Goal: Task Accomplishment & Management: Manage account settings

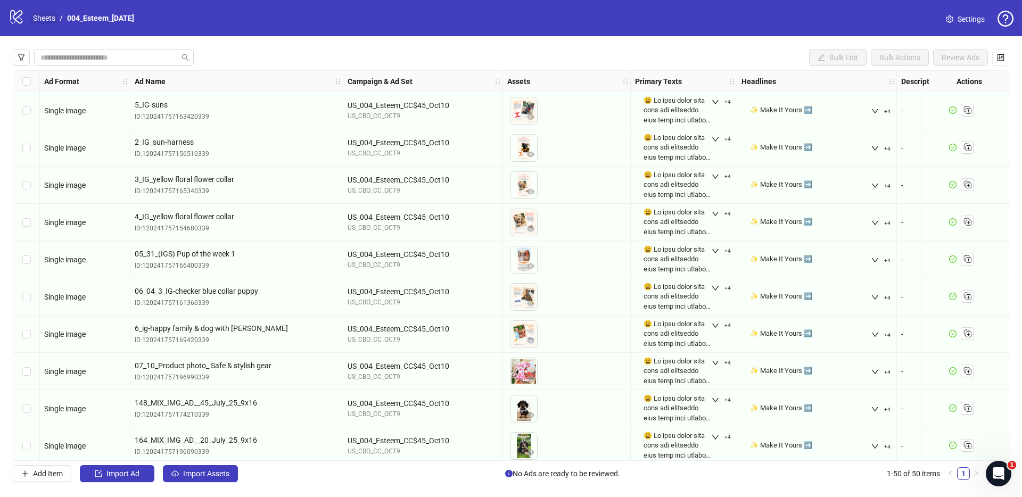
click at [47, 23] on link "Sheets" at bounding box center [44, 18] width 27 height 12
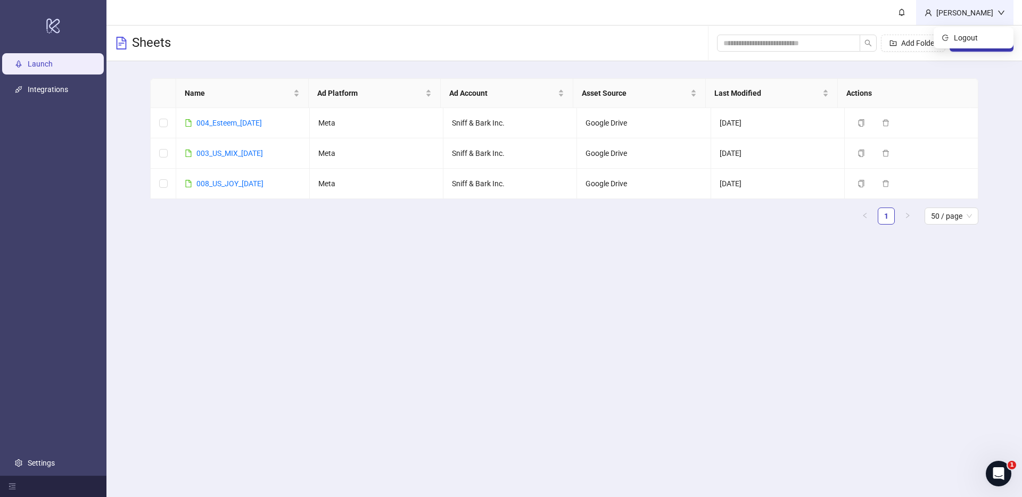
click at [943, 20] on div "[PERSON_NAME]" at bounding box center [964, 12] width 97 height 25
click at [958, 15] on div "[PERSON_NAME]" at bounding box center [964, 13] width 65 height 12
click at [769, 22] on header "[PERSON_NAME]" at bounding box center [563, 13] width 915 height 26
click at [55, 459] on link "Settings" at bounding box center [41, 463] width 27 height 9
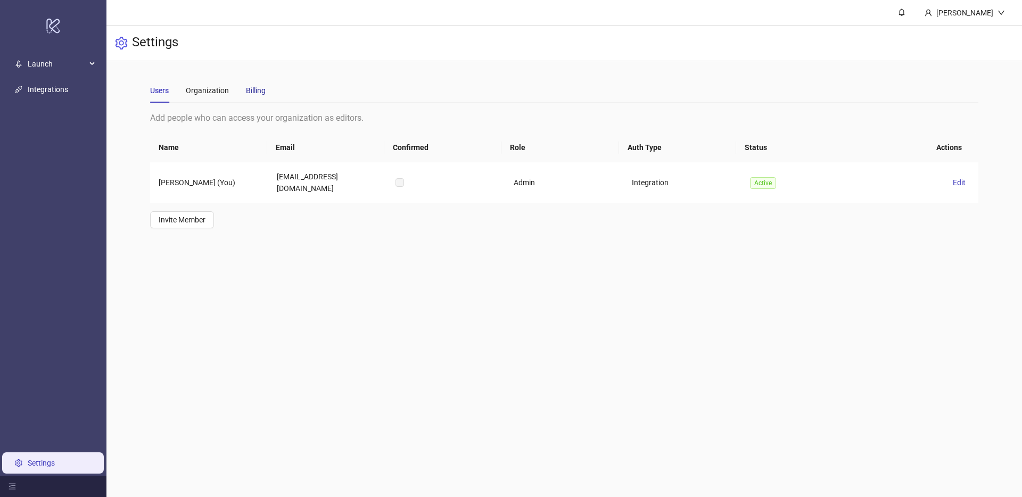
click at [261, 91] on div "Billing" at bounding box center [256, 91] width 20 height 12
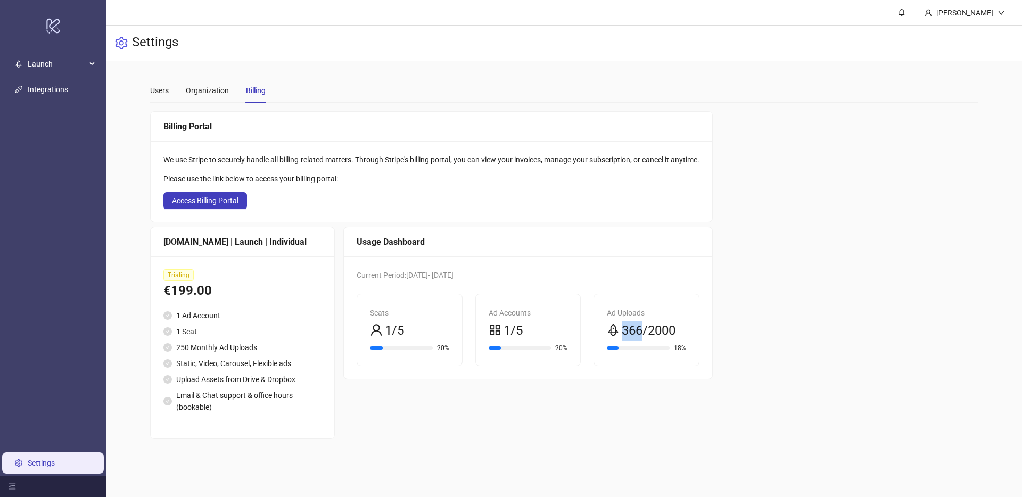
drag, startPoint x: 626, startPoint y: 330, endPoint x: 648, endPoint y: 330, distance: 21.3
click at [648, 330] on span "366/2000" at bounding box center [649, 331] width 54 height 20
click at [649, 330] on span "366/2000" at bounding box center [649, 331] width 54 height 20
drag, startPoint x: 653, startPoint y: 330, endPoint x: 691, endPoint y: 330, distance: 37.8
click at [691, 330] on div "Ad Uploads 366/2000 18%" at bounding box center [646, 329] width 105 height 71
